Goal: Information Seeking & Learning: Learn about a topic

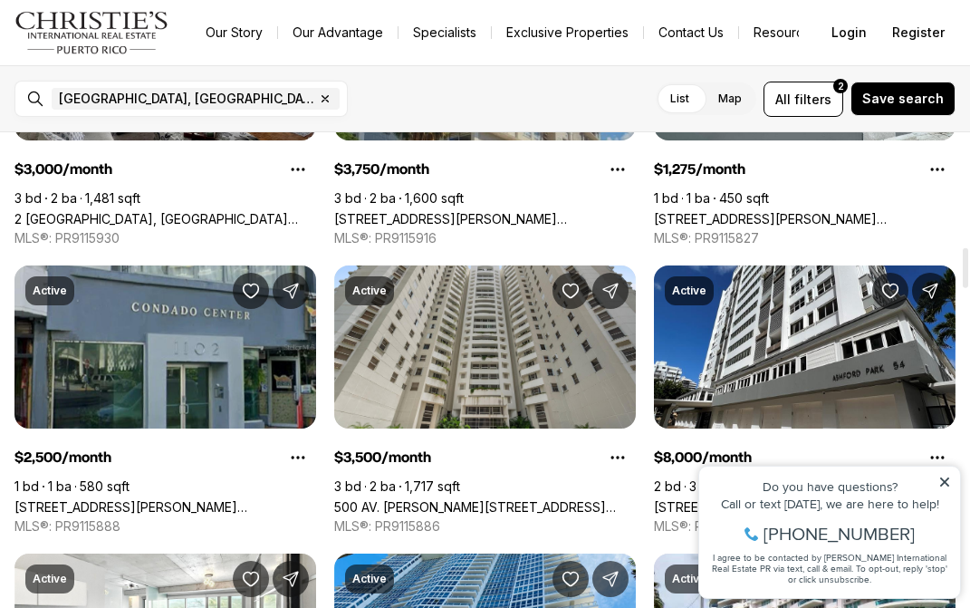
scroll to position [1385, 0]
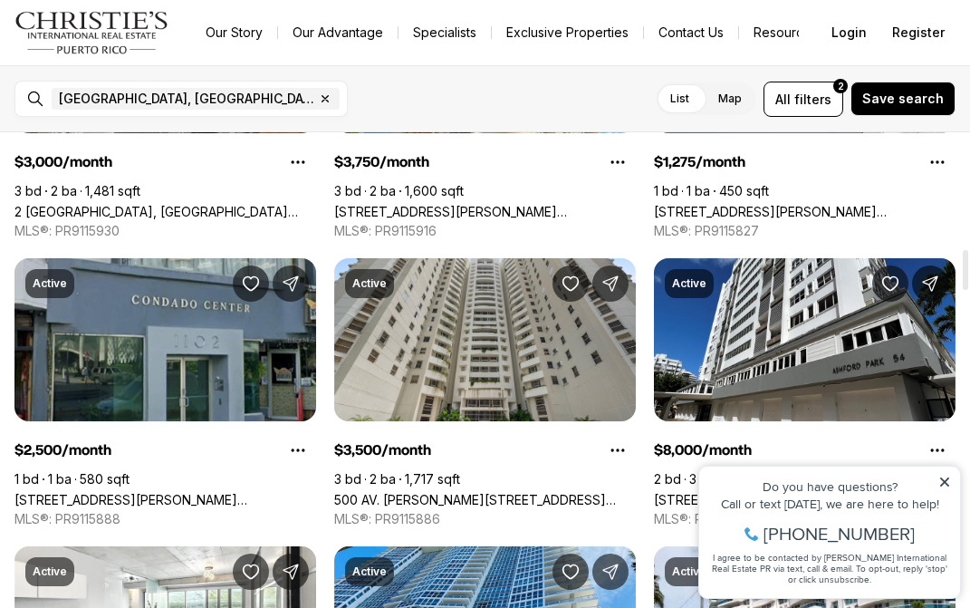
drag, startPoint x: 943, startPoint y: 477, endPoint x: 1632, endPoint y: 917, distance: 817.6
click at [943, 478] on icon at bounding box center [944, 481] width 13 height 13
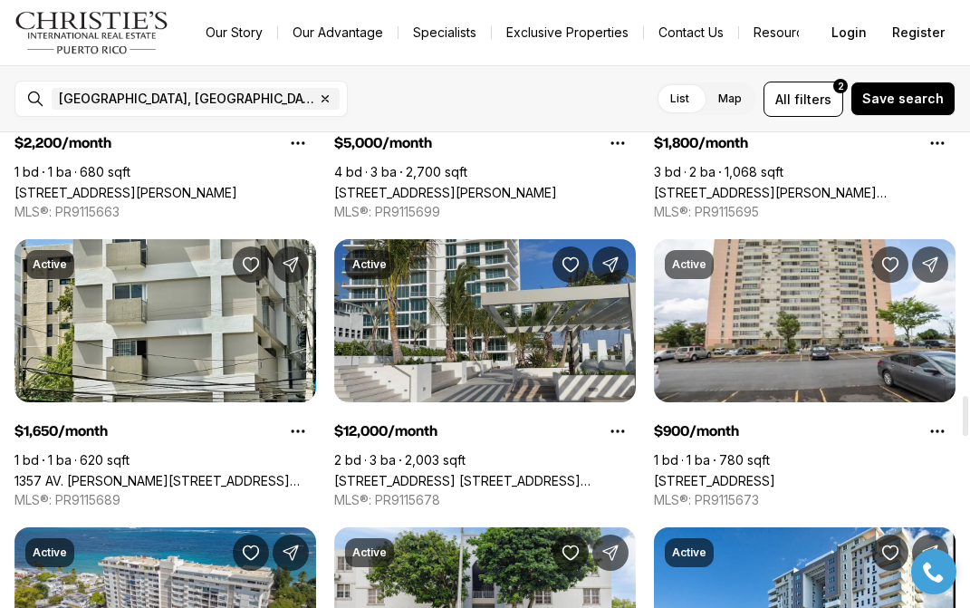
scroll to position [3133, 0]
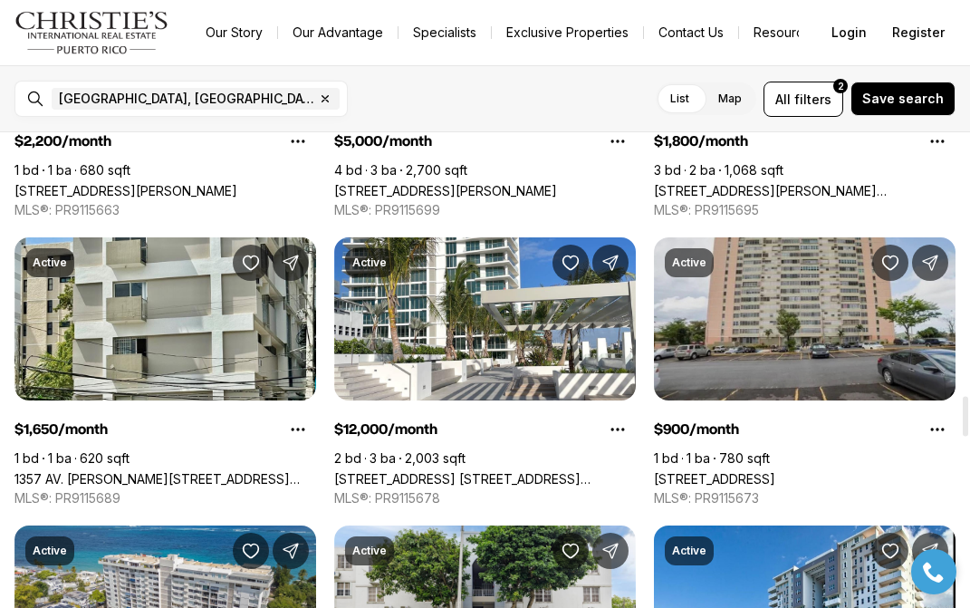
click at [775, 471] on link "[STREET_ADDRESS]" at bounding box center [714, 478] width 121 height 15
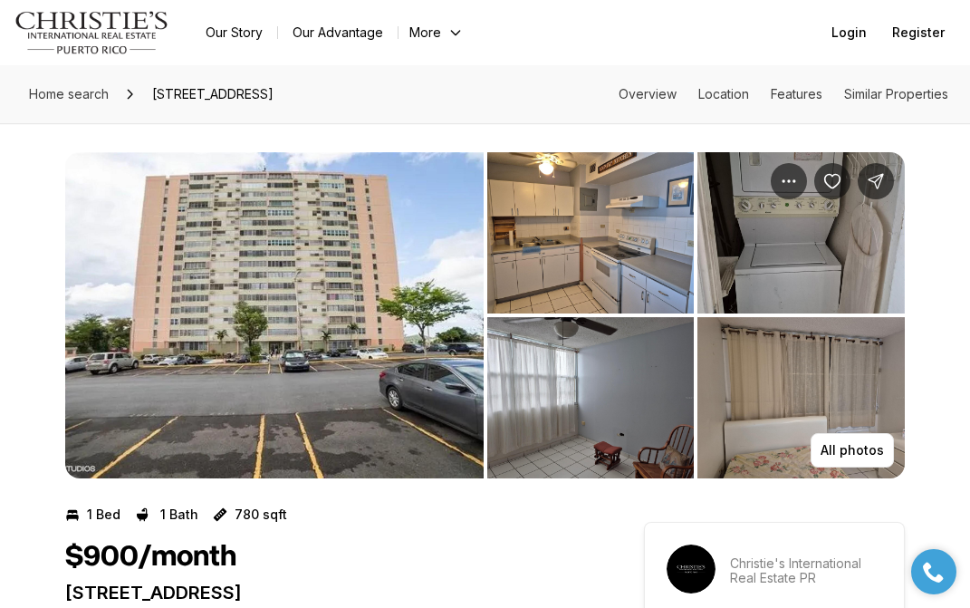
click at [383, 375] on img "View image gallery" at bounding box center [274, 315] width 418 height 326
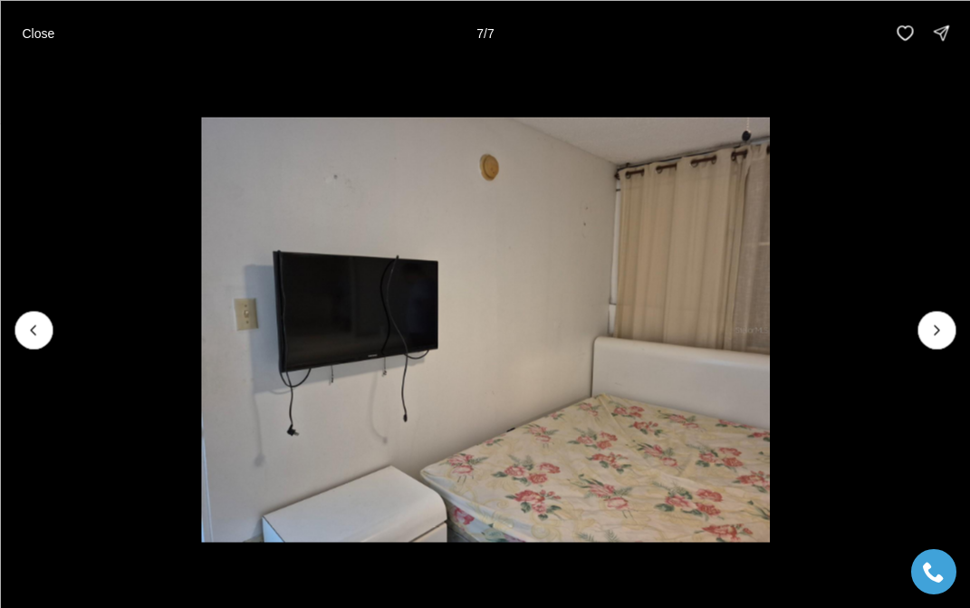
click at [954, 332] on div at bounding box center [936, 330] width 38 height 38
click at [33, 334] on icon "Previous slide" at bounding box center [33, 330] width 18 height 18
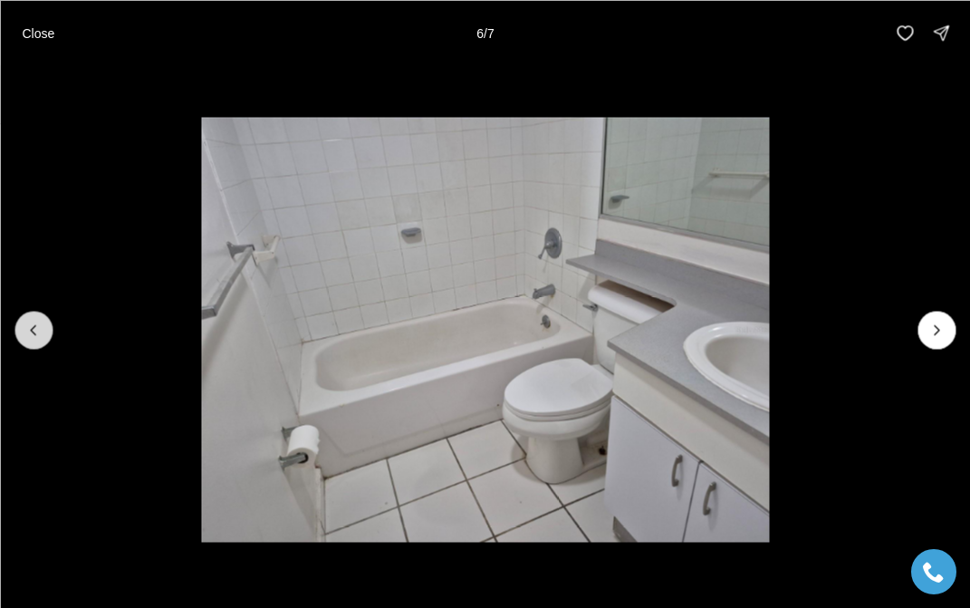
click at [33, 334] on icon "Previous slide" at bounding box center [33, 330] width 18 height 18
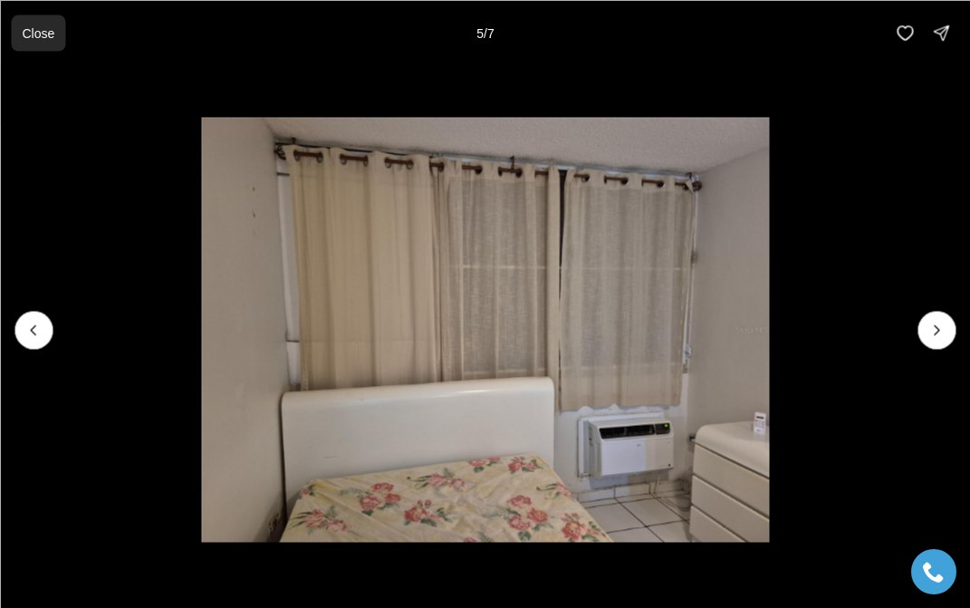
click at [22, 31] on p "Close" at bounding box center [38, 32] width 33 height 14
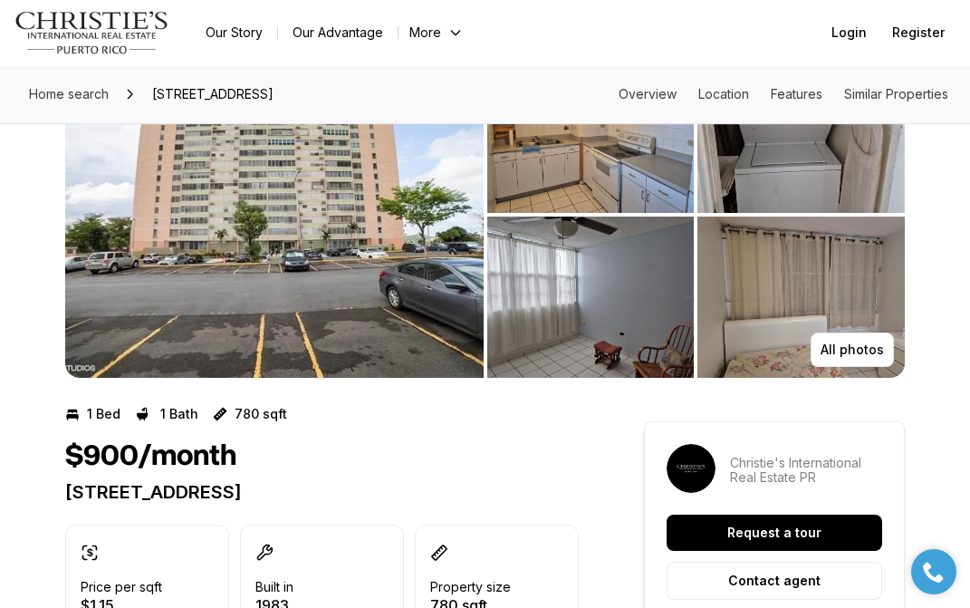
scroll to position [129, 0]
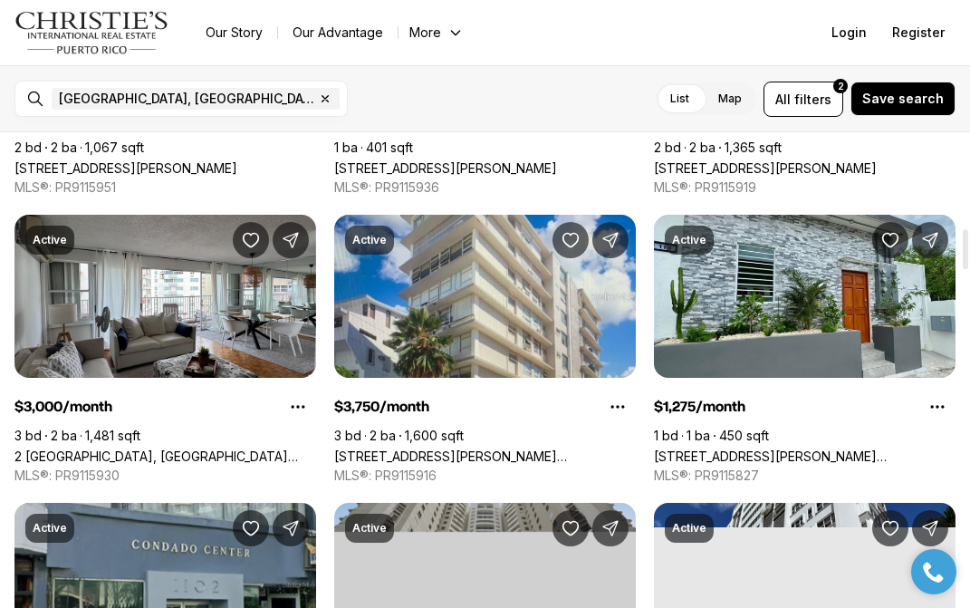
scroll to position [1140, 0]
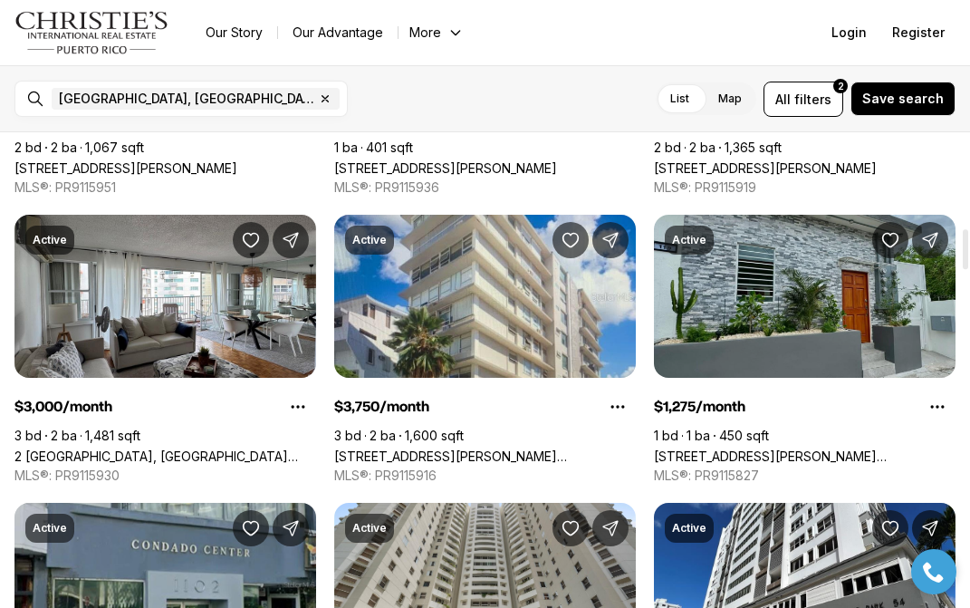
click at [810, 448] on link "[STREET_ADDRESS][PERSON_NAME][PERSON_NAME]" at bounding box center [805, 455] width 302 height 15
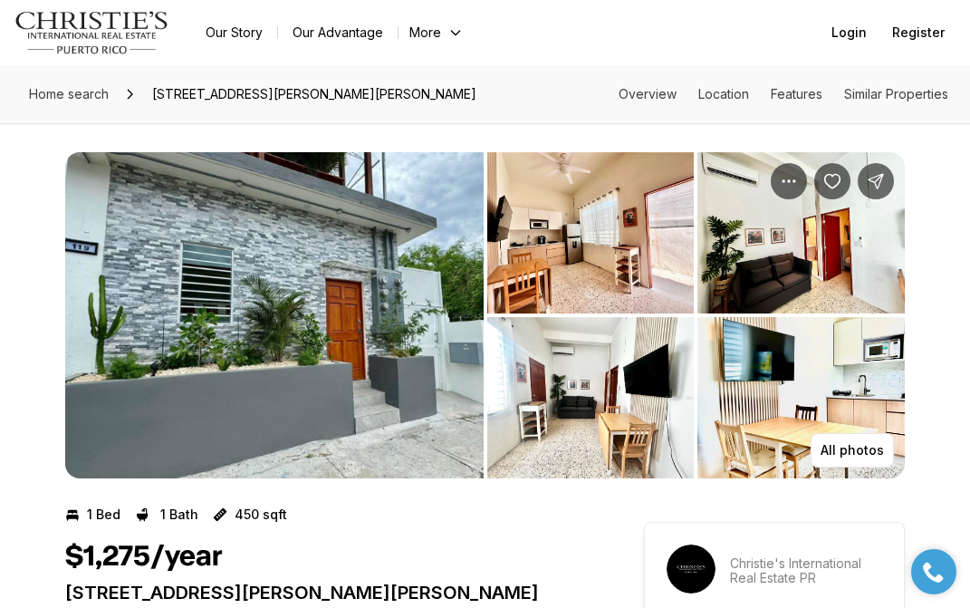
click at [341, 313] on img "View image gallery" at bounding box center [274, 315] width 418 height 326
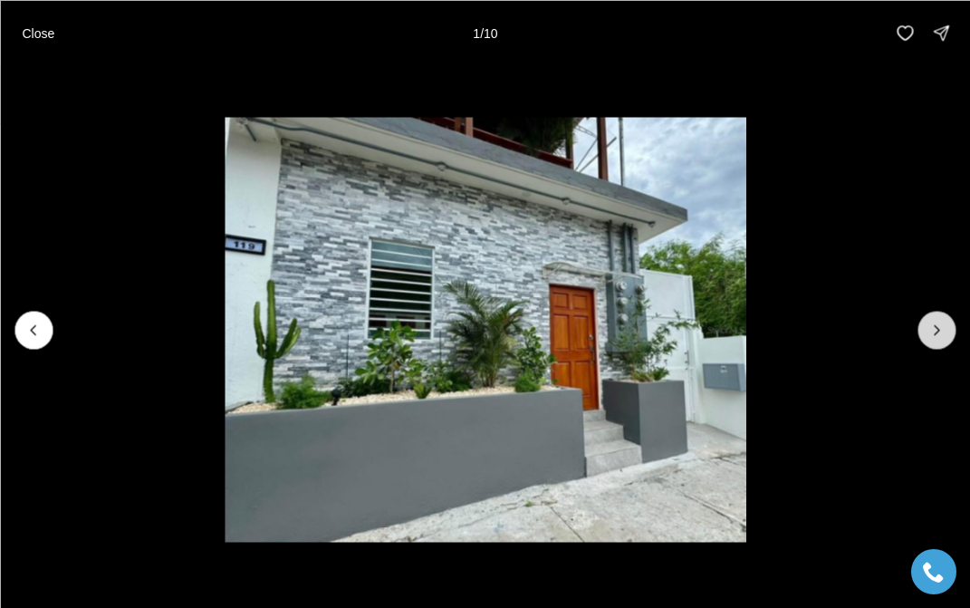
click at [934, 335] on icon "Next slide" at bounding box center [936, 330] width 18 height 18
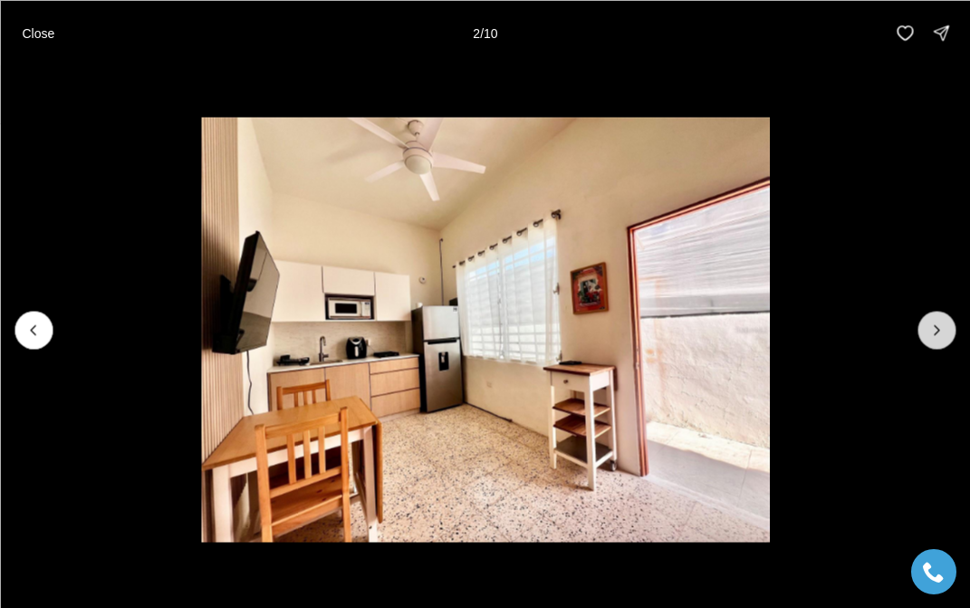
click at [932, 335] on icon "Next slide" at bounding box center [936, 330] width 18 height 18
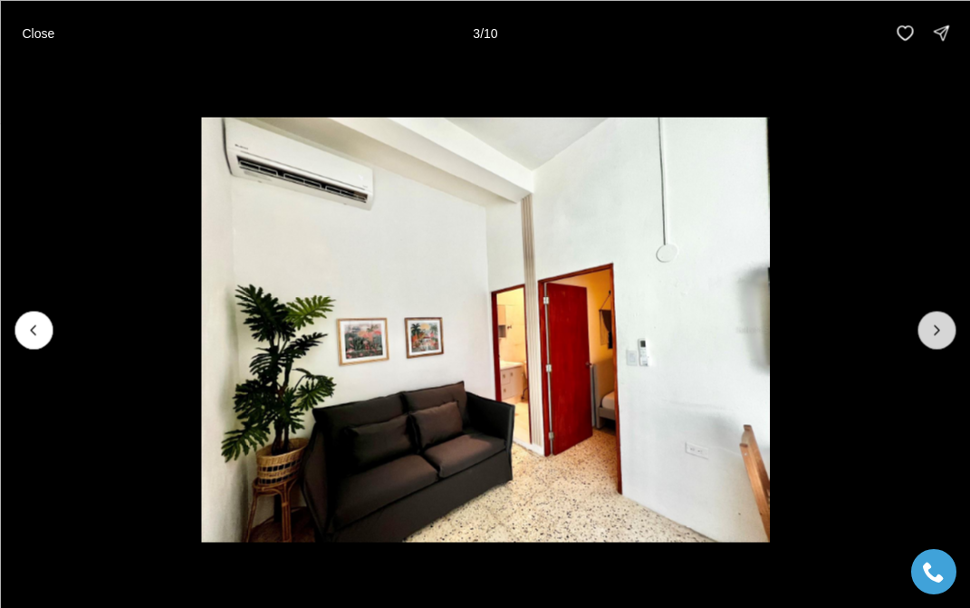
click at [931, 335] on icon "Next slide" at bounding box center [936, 330] width 18 height 18
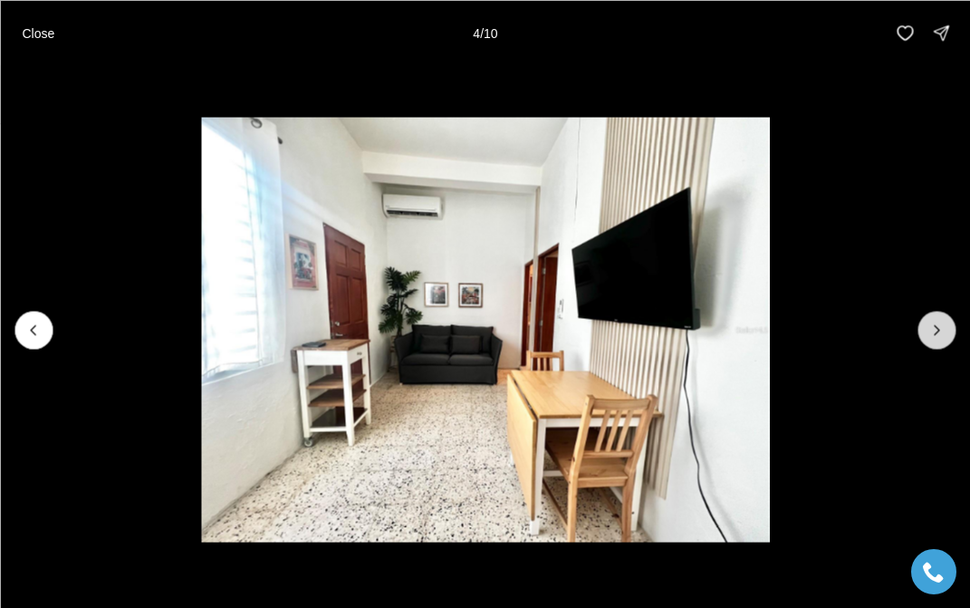
click at [931, 336] on icon "Next slide" at bounding box center [936, 330] width 18 height 18
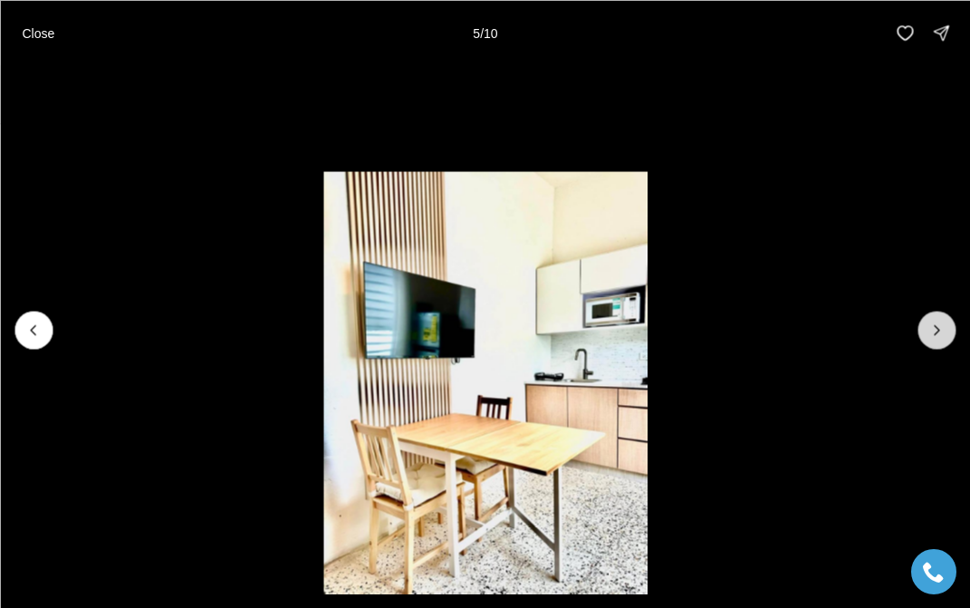
click at [931, 336] on icon "Next slide" at bounding box center [936, 330] width 18 height 18
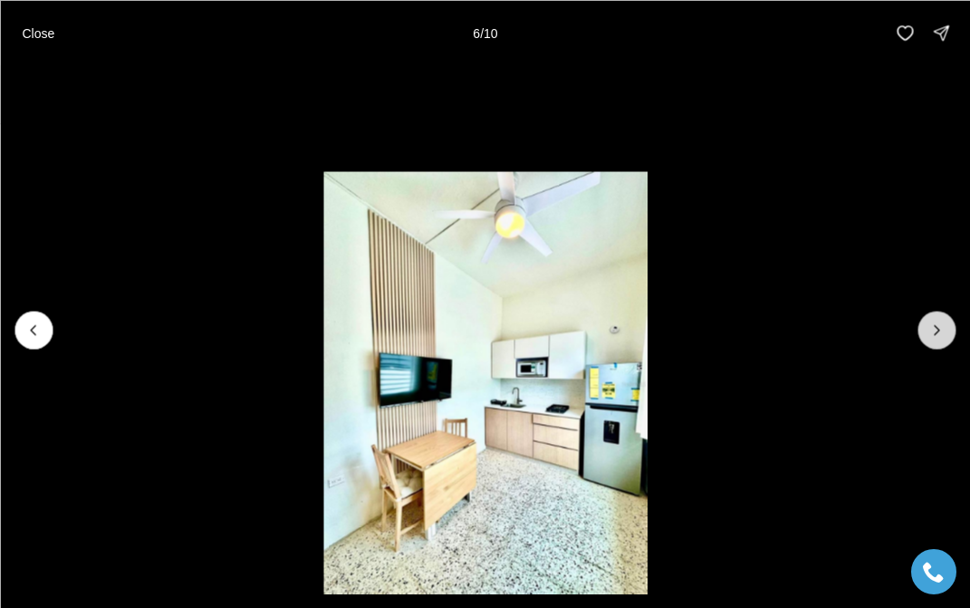
click at [931, 336] on icon "Next slide" at bounding box center [936, 330] width 18 height 18
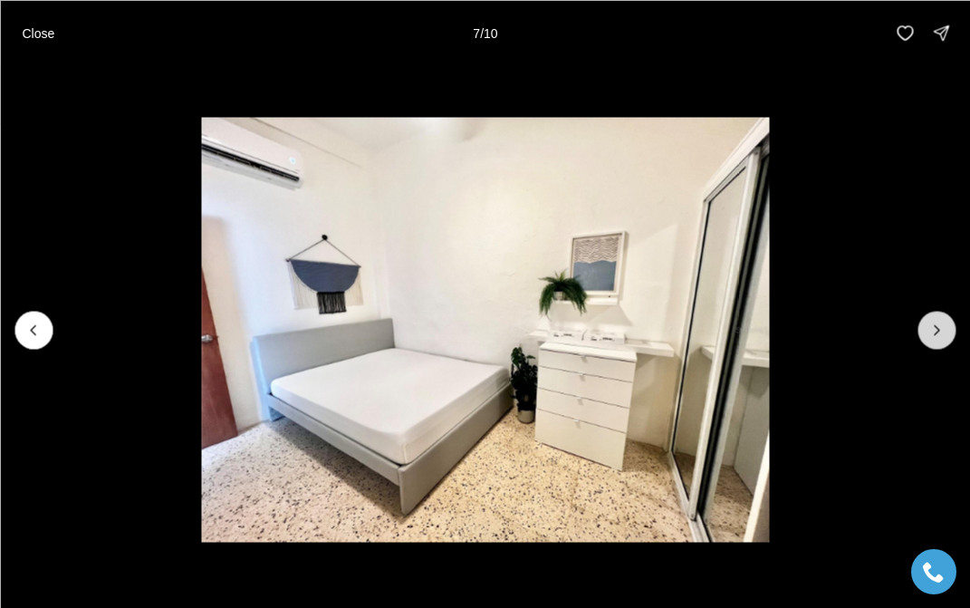
click at [931, 338] on icon "Next slide" at bounding box center [936, 330] width 18 height 18
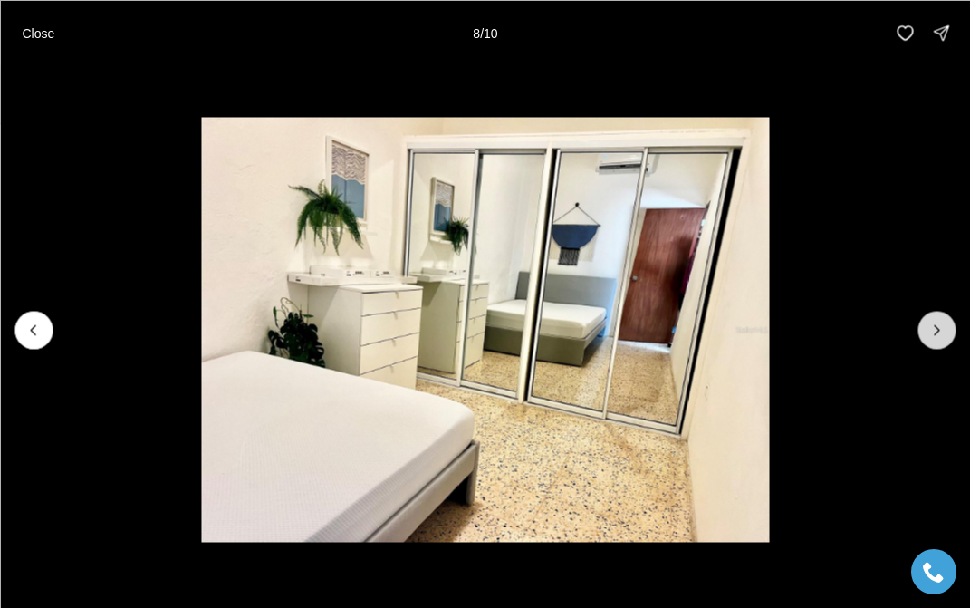
click at [931, 340] on button "Next slide" at bounding box center [936, 330] width 38 height 38
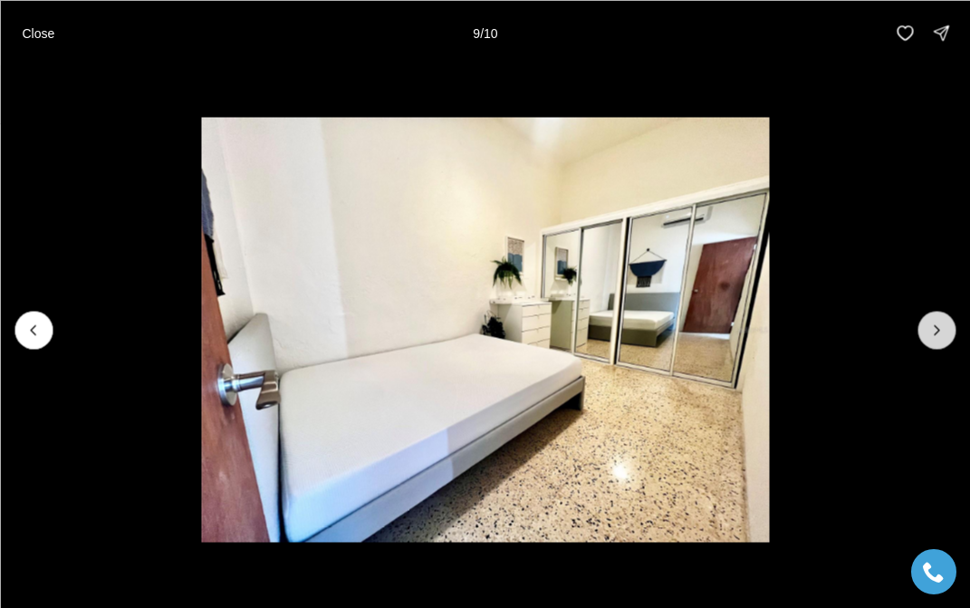
click at [940, 326] on icon "Next slide" at bounding box center [936, 330] width 18 height 18
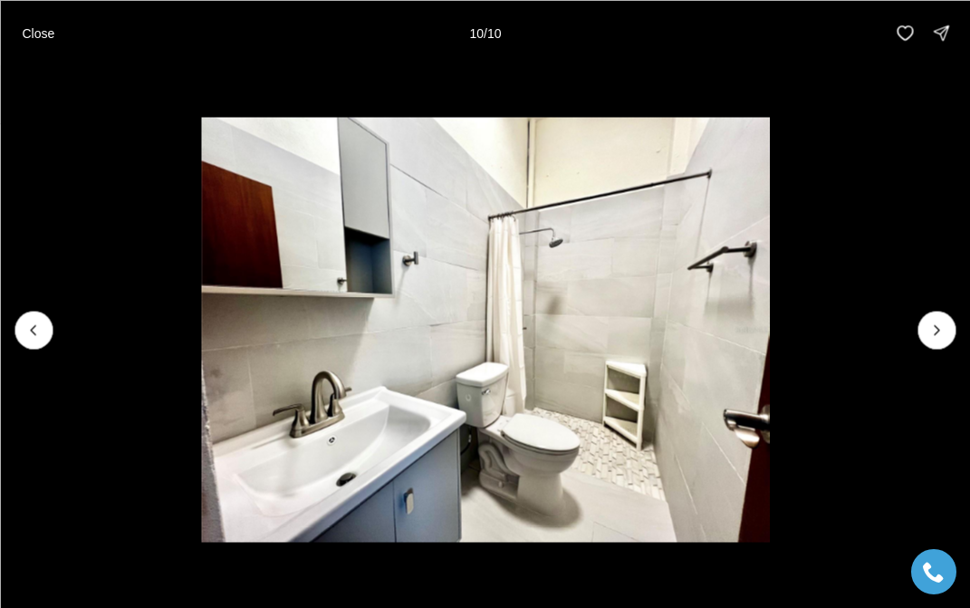
click at [940, 327] on div at bounding box center [936, 330] width 38 height 38
click at [33, 338] on icon "Previous slide" at bounding box center [33, 330] width 18 height 18
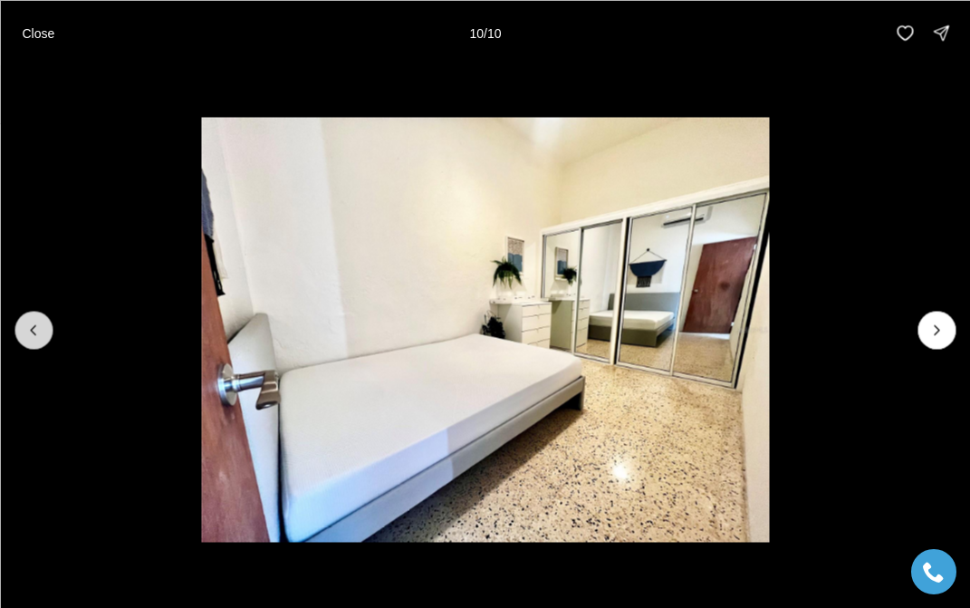
click at [33, 338] on icon "Previous slide" at bounding box center [33, 330] width 18 height 18
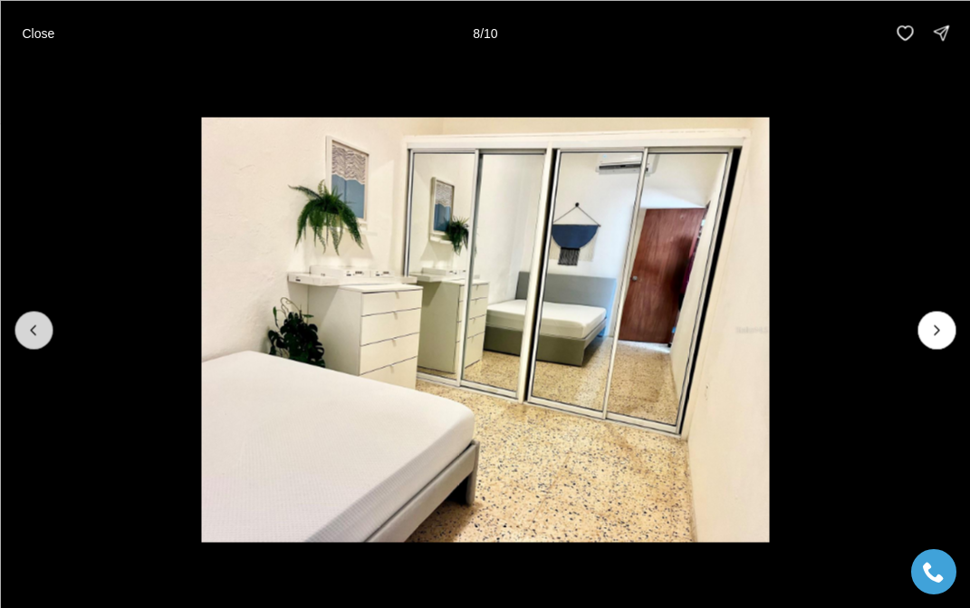
click at [43, 337] on button "Previous slide" at bounding box center [33, 330] width 38 height 38
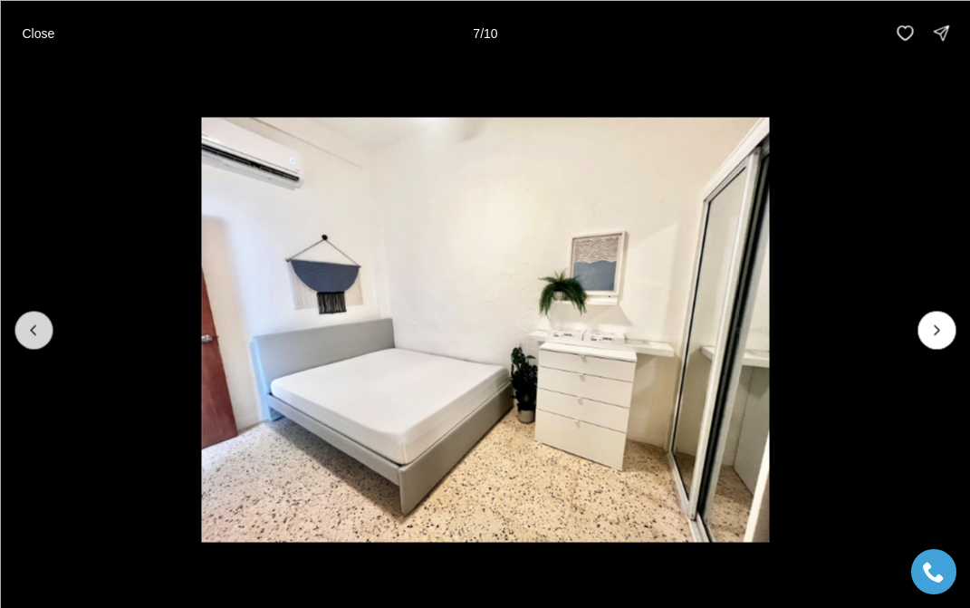
click at [43, 337] on button "Previous slide" at bounding box center [33, 330] width 38 height 38
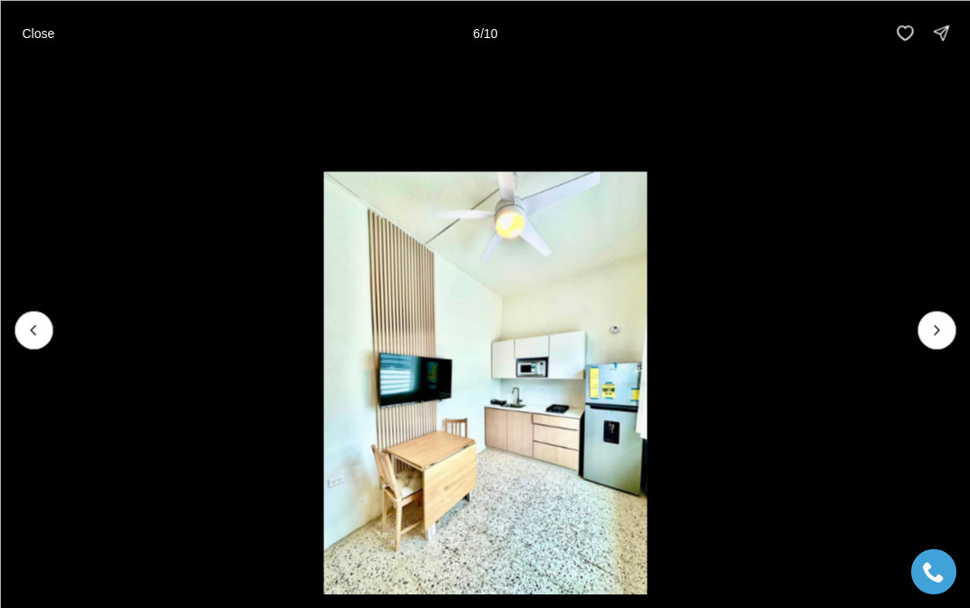
click at [560, 409] on img "6 of 10" at bounding box center [484, 384] width 322 height 426
click at [43, 30] on p "Close" at bounding box center [38, 32] width 33 height 14
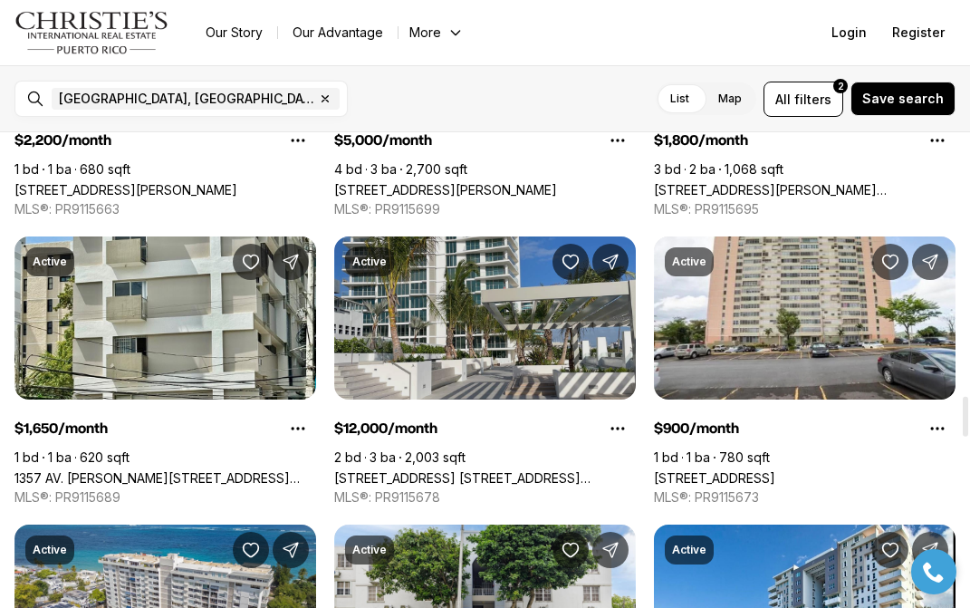
scroll to position [3138, 0]
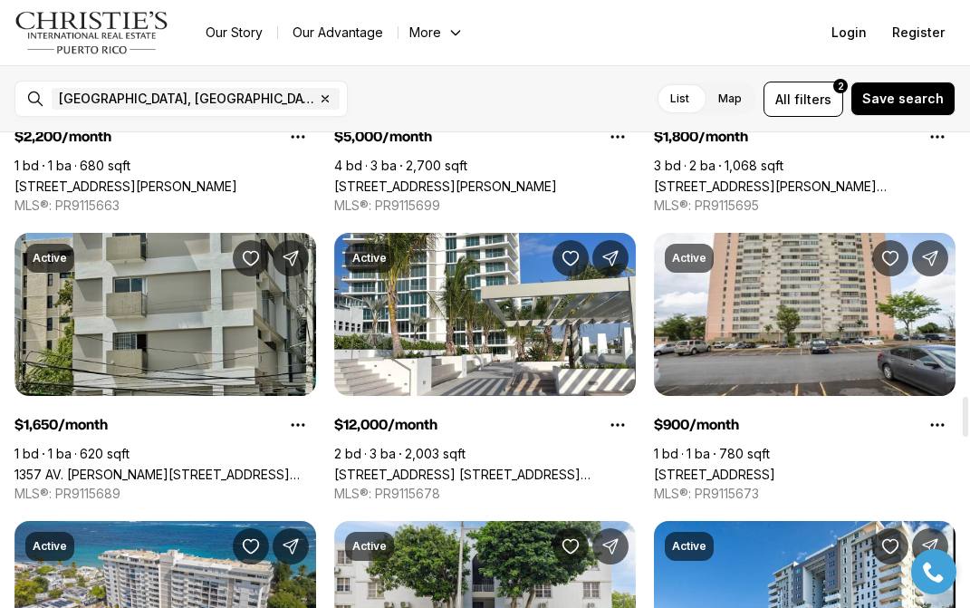
click at [165, 466] on link "1357 AV. [PERSON_NAME][STREET_ADDRESS][PERSON_NAME]" at bounding box center [165, 473] width 302 height 15
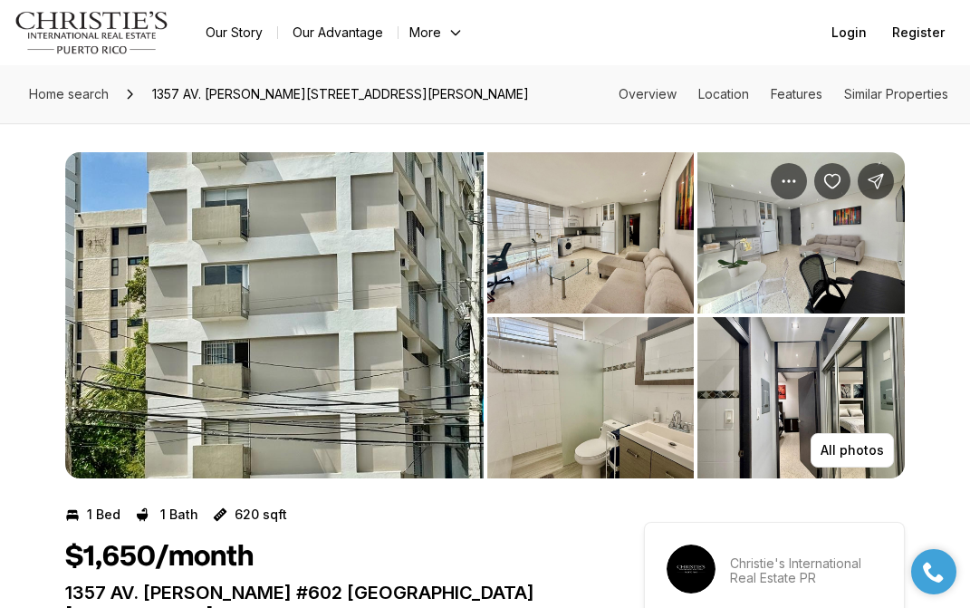
click at [381, 320] on img "View image gallery" at bounding box center [274, 315] width 418 height 326
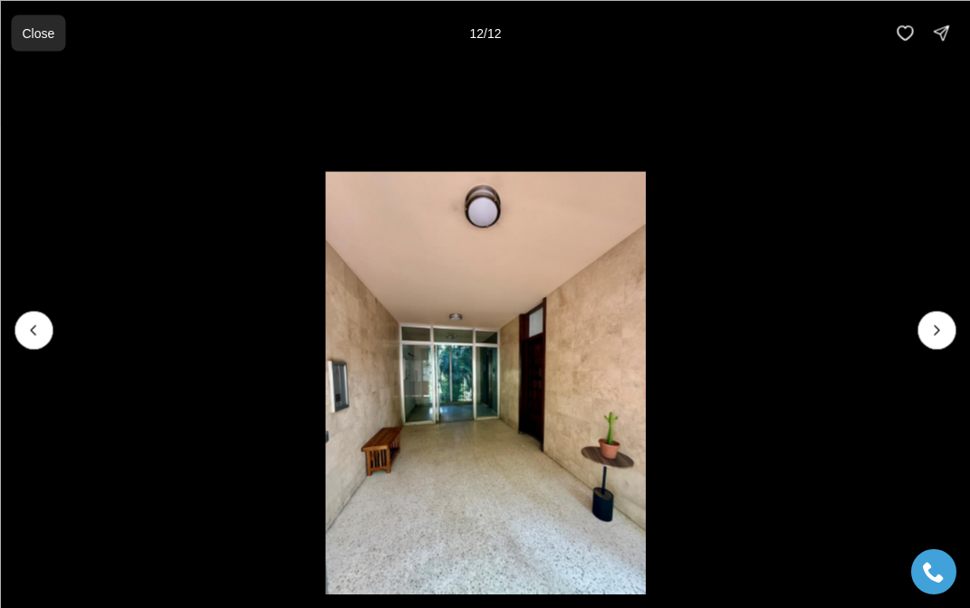
click at [46, 40] on button "Close" at bounding box center [38, 32] width 54 height 36
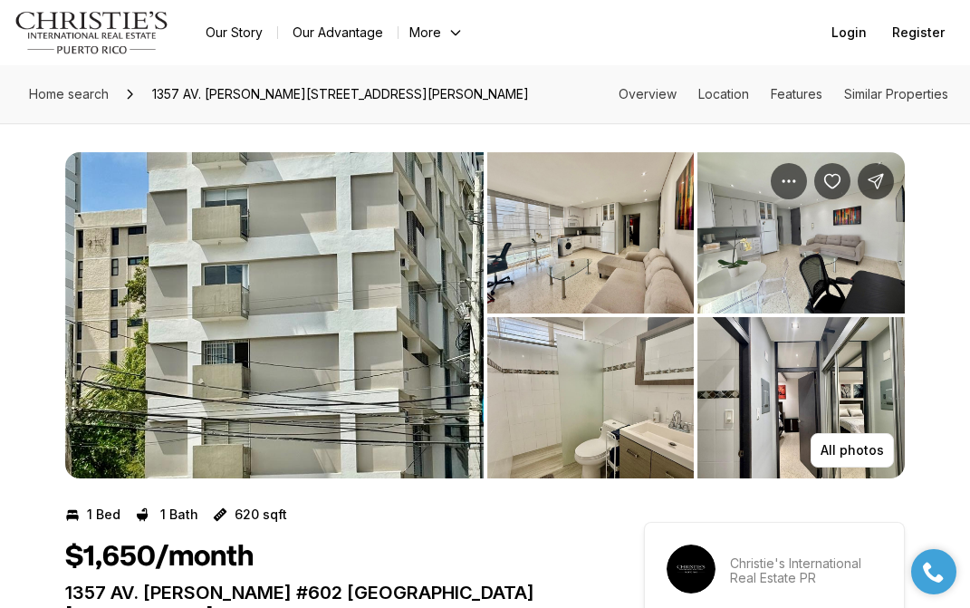
click at [308, 365] on img "View image gallery" at bounding box center [274, 315] width 418 height 326
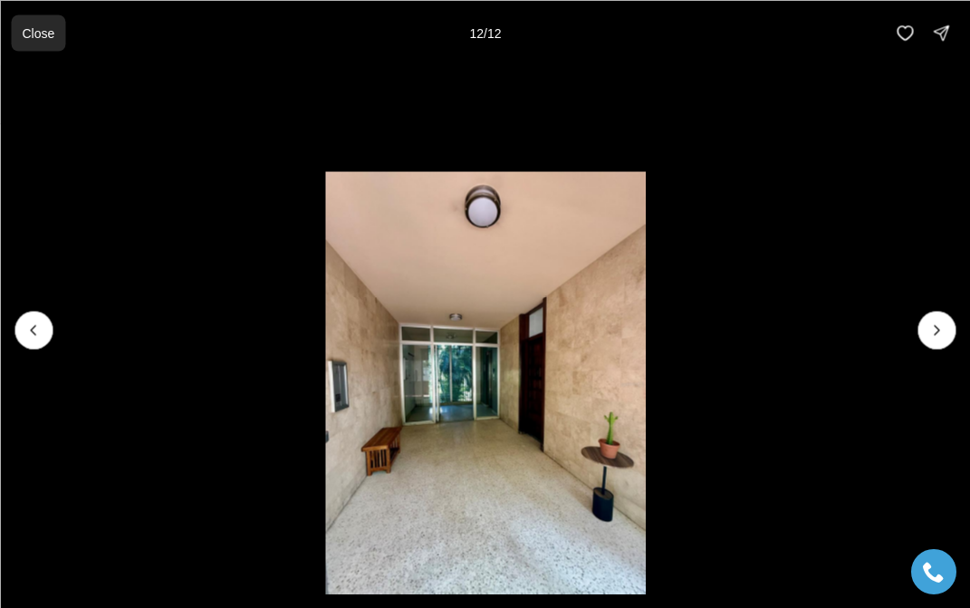
click at [36, 34] on p "Close" at bounding box center [38, 32] width 33 height 14
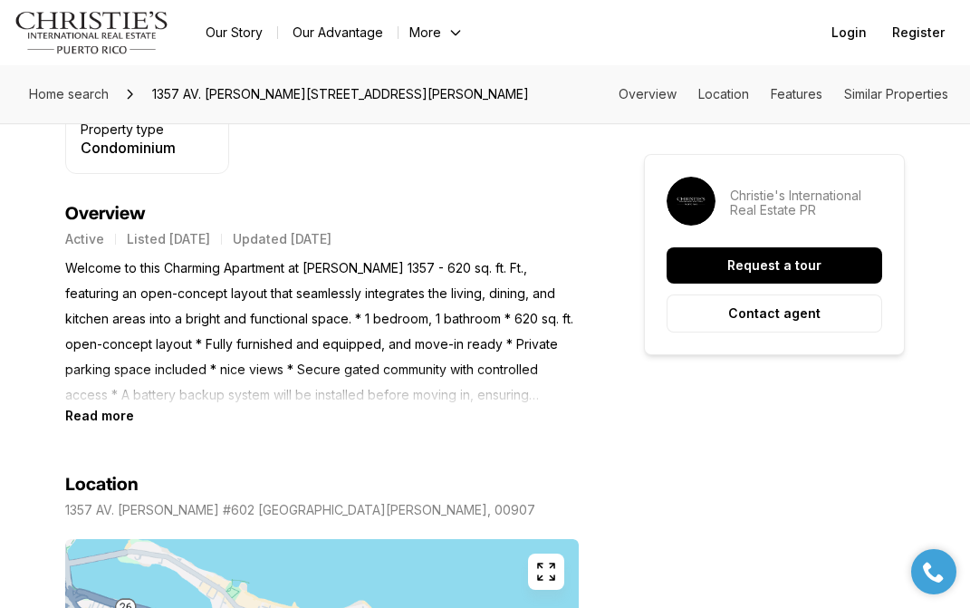
scroll to position [701, 0]
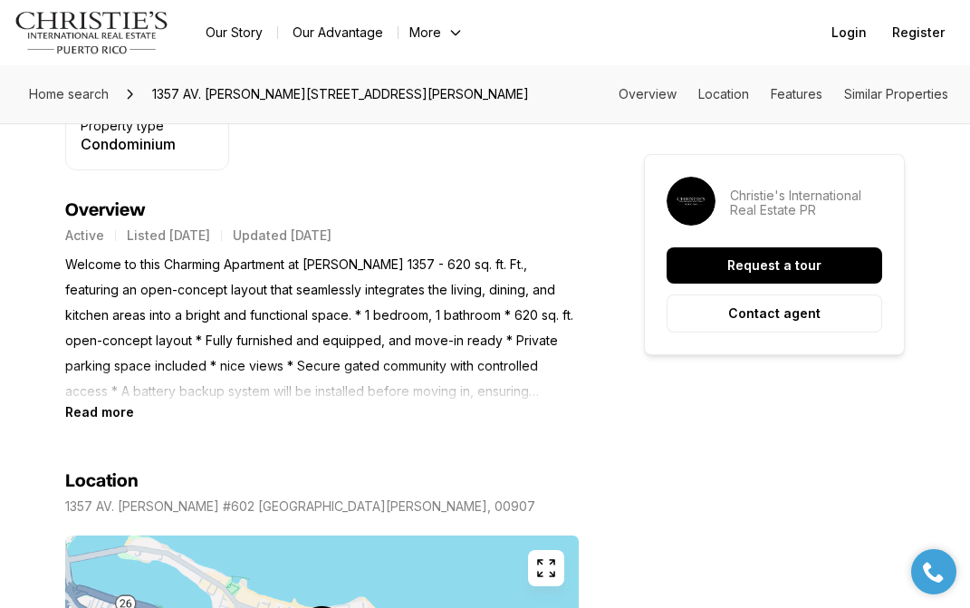
click at [112, 404] on b "Read more" at bounding box center [99, 411] width 69 height 15
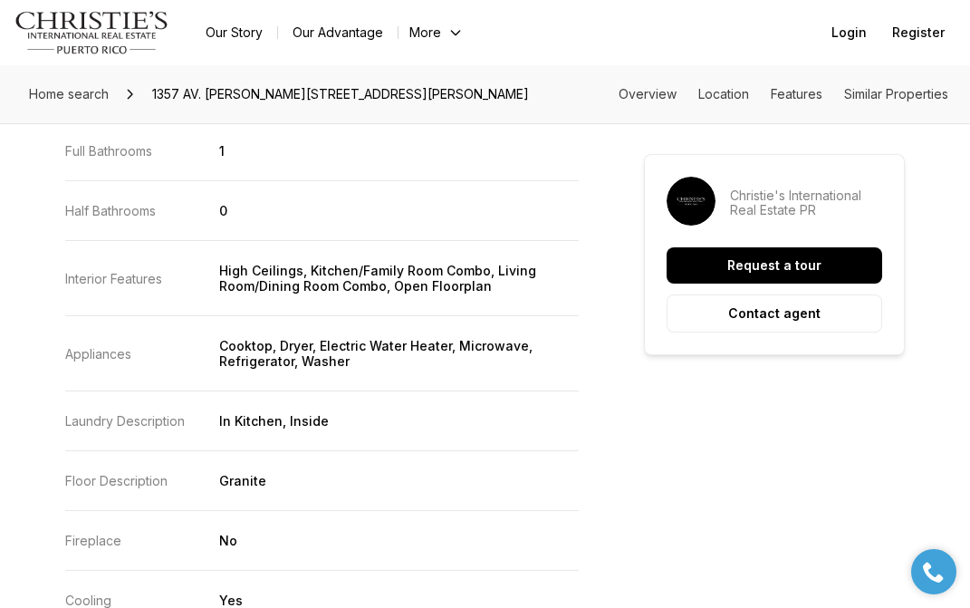
scroll to position [2010, 0]
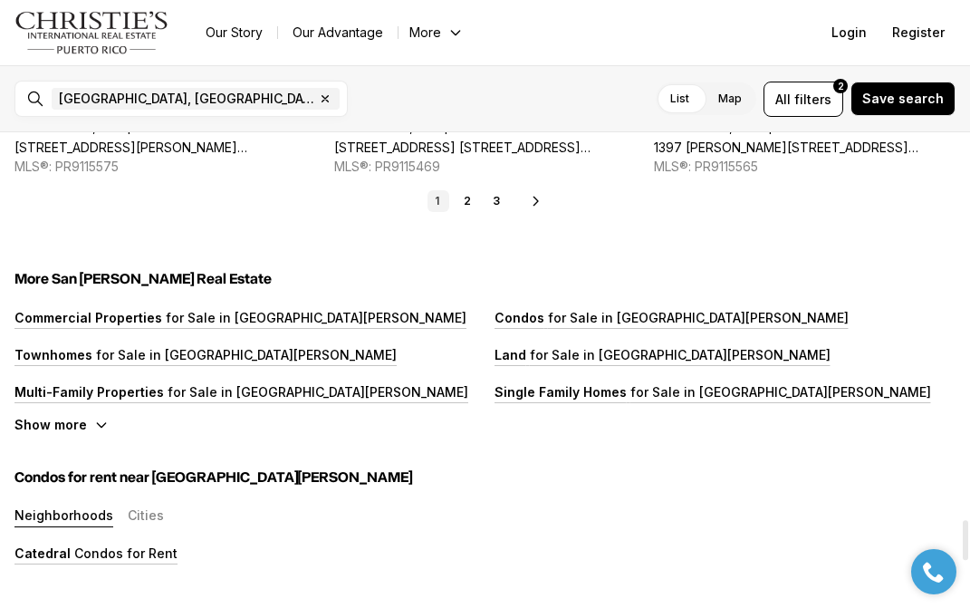
scroll to position [4614, 0]
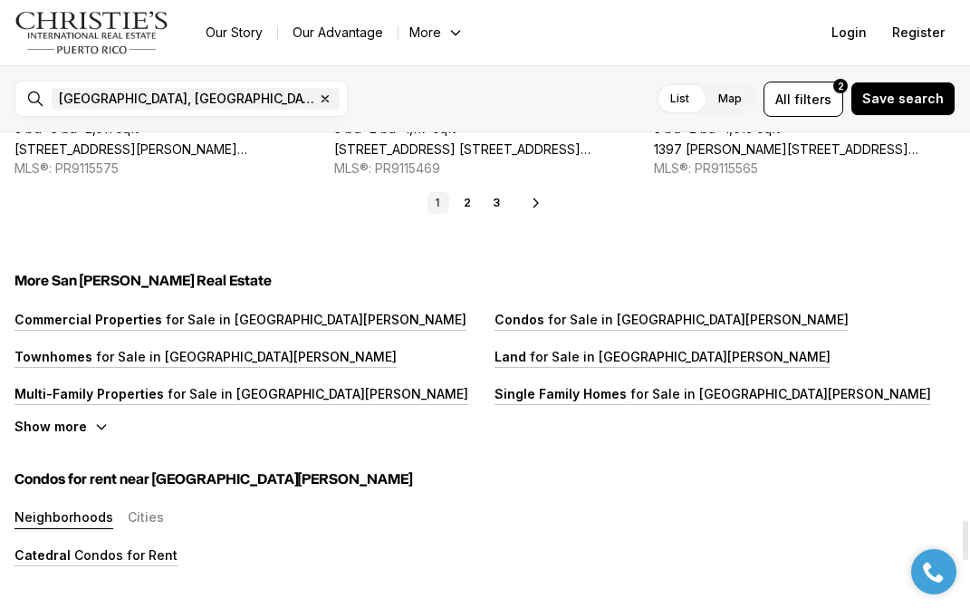
click at [537, 199] on icon at bounding box center [536, 203] width 14 height 14
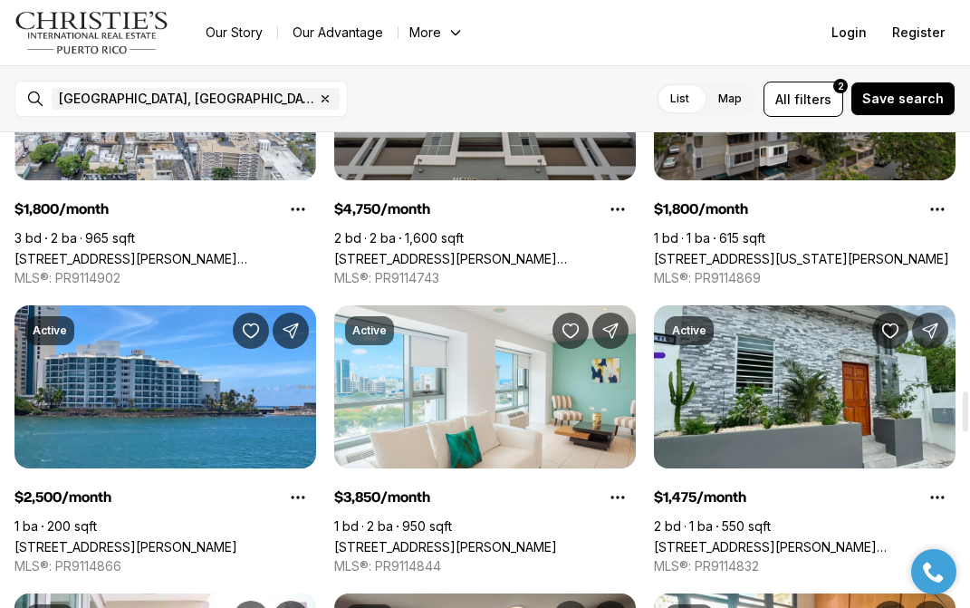
scroll to position [3079, 0]
